Goal: Task Accomplishment & Management: Manage account settings

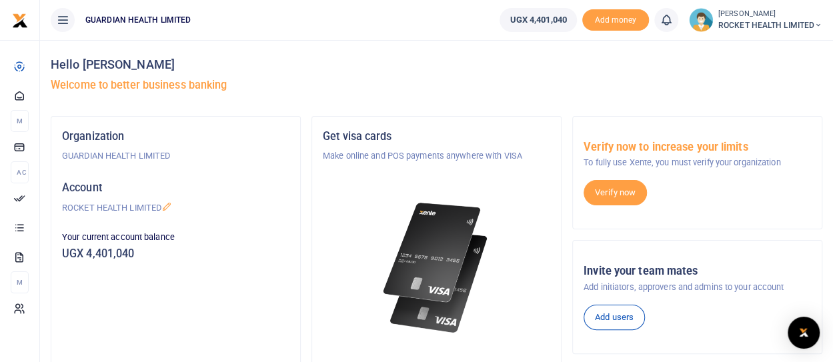
click at [815, 21] on icon at bounding box center [819, 25] width 8 height 9
click at [571, 95] on div "Hello [PERSON_NAME] Welcome to better business banking" at bounding box center [437, 78] width 772 height 76
click at [820, 24] on icon at bounding box center [819, 25] width 8 height 9
click at [772, 49] on link "My profile" at bounding box center [770, 48] width 105 height 19
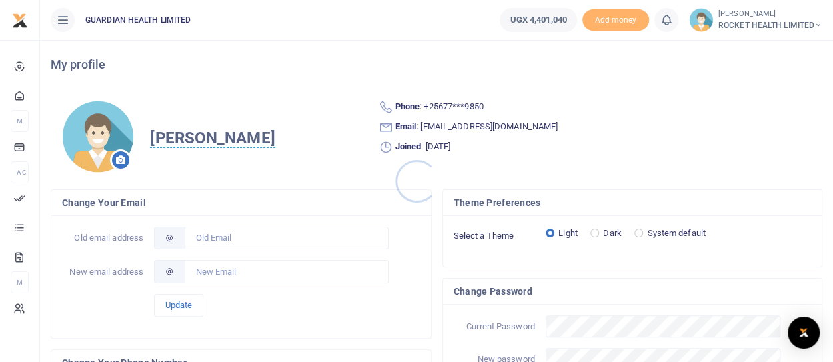
click at [811, 20] on div at bounding box center [416, 181] width 833 height 362
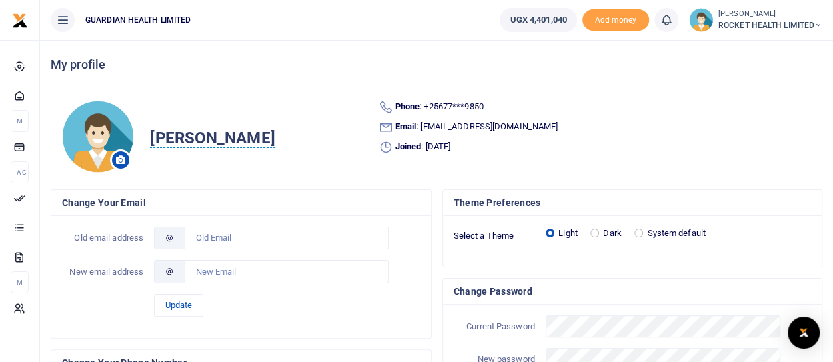
click at [820, 22] on icon at bounding box center [819, 25] width 8 height 9
click at [773, 95] on link "Logout" at bounding box center [770, 97] width 105 height 19
